Goal: Book appointment/travel/reservation

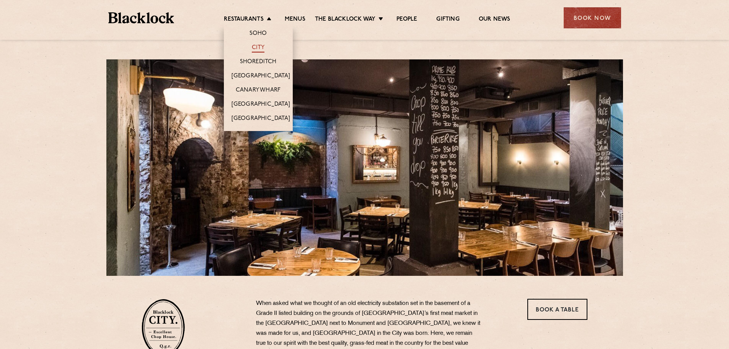
click at [256, 49] on link "City" at bounding box center [258, 48] width 13 height 8
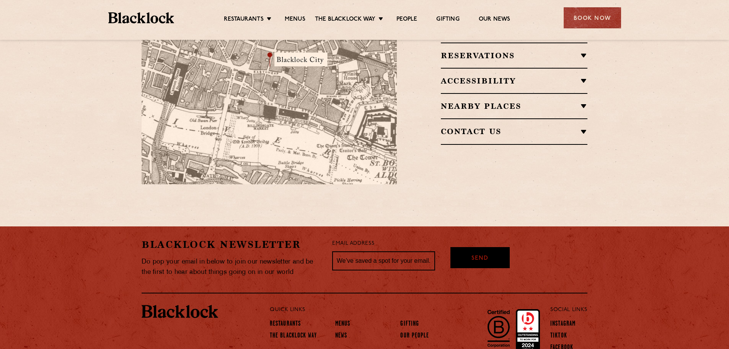
scroll to position [536, 0]
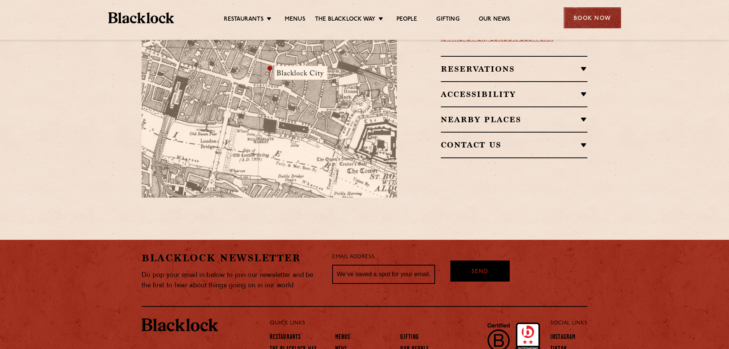
click at [579, 18] on div "Book Now" at bounding box center [592, 17] width 57 height 21
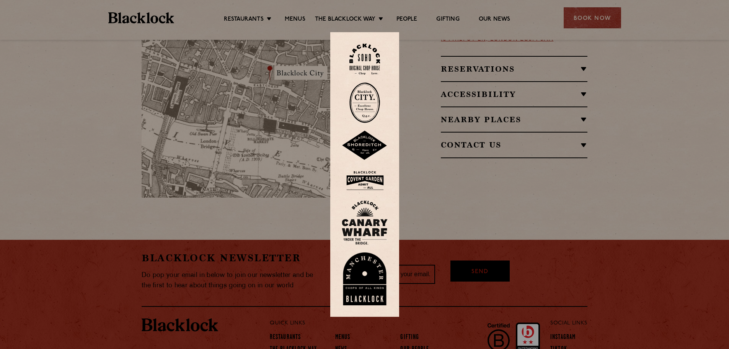
click at [363, 113] on img at bounding box center [364, 102] width 31 height 41
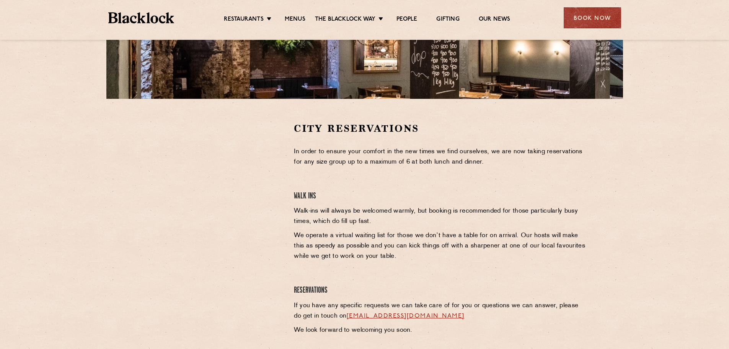
scroll to position [191, 0]
